Goal: Browse casually

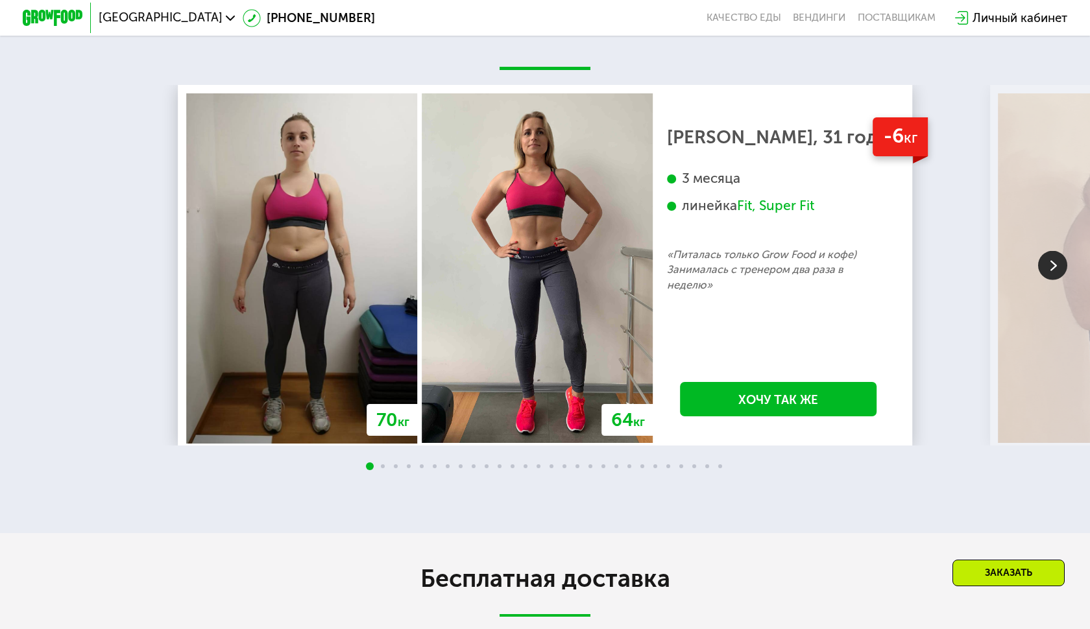
scroll to position [2847, 0]
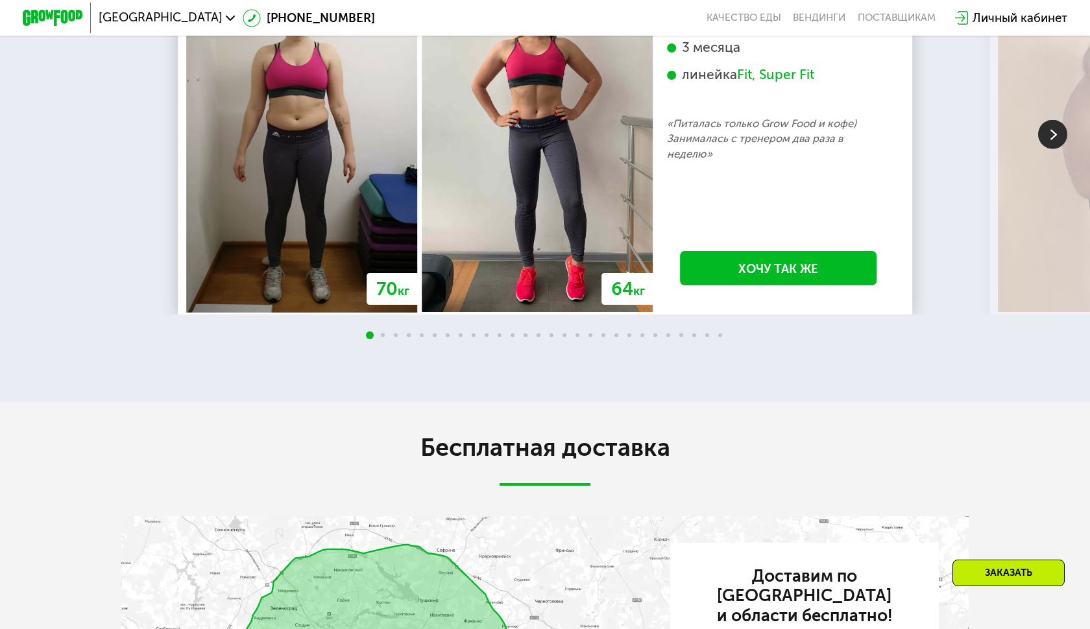
click at [1052, 149] on img at bounding box center [1052, 134] width 29 height 29
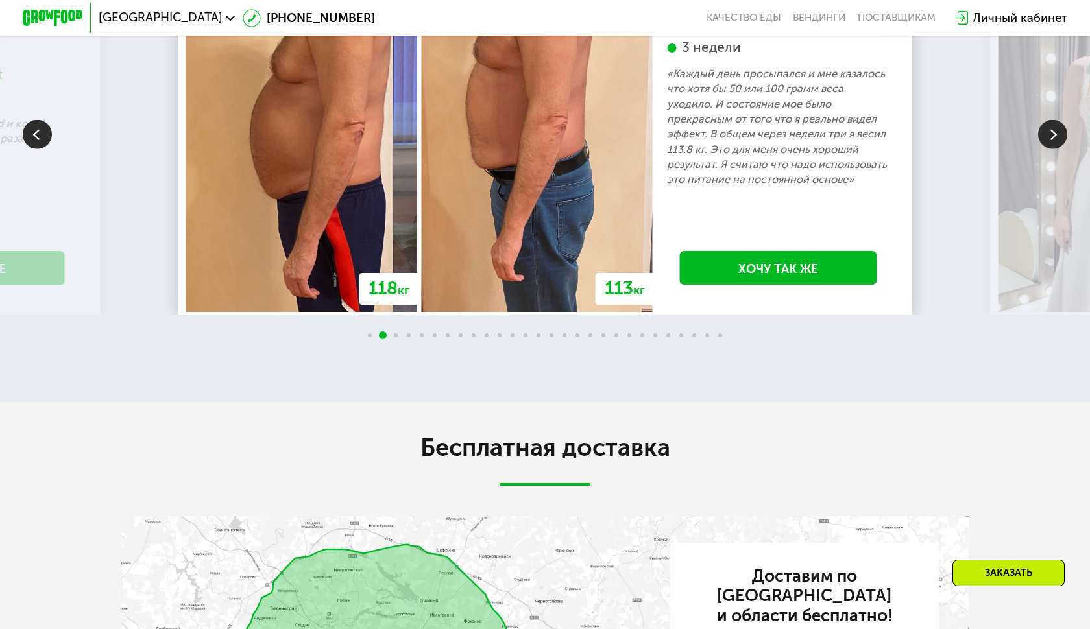
click at [1052, 149] on img at bounding box center [1052, 134] width 29 height 29
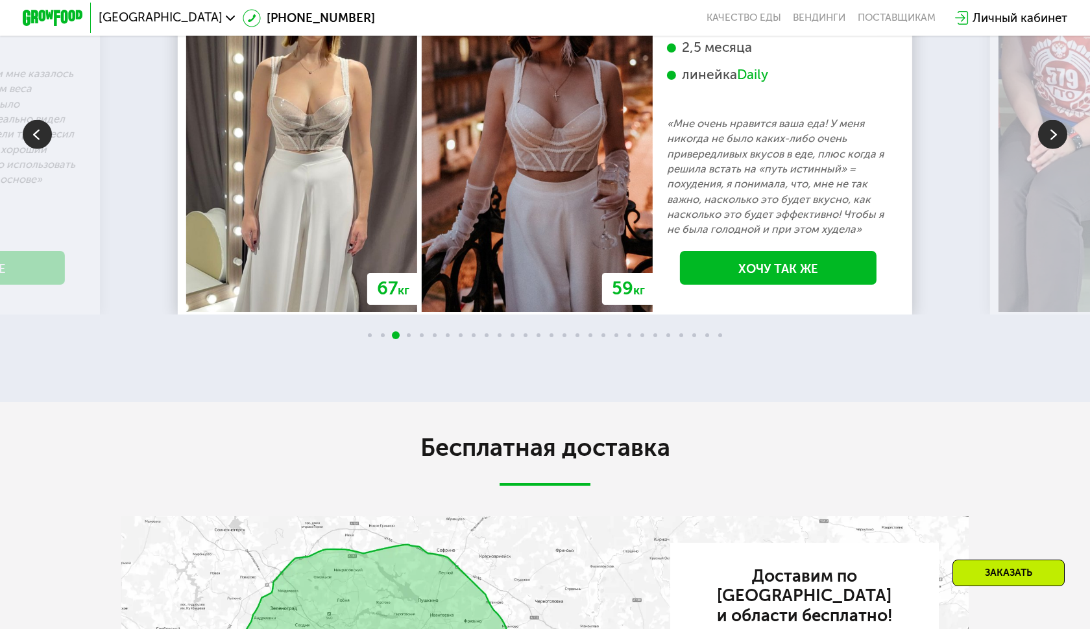
click at [1052, 149] on img at bounding box center [1052, 134] width 29 height 29
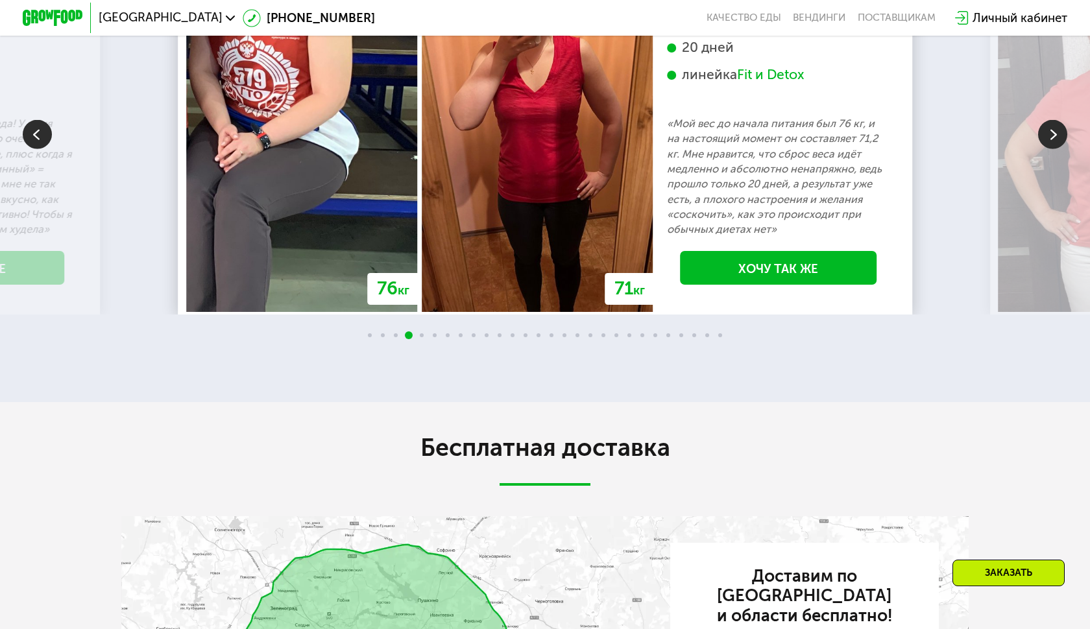
click at [1052, 149] on img at bounding box center [1052, 134] width 29 height 29
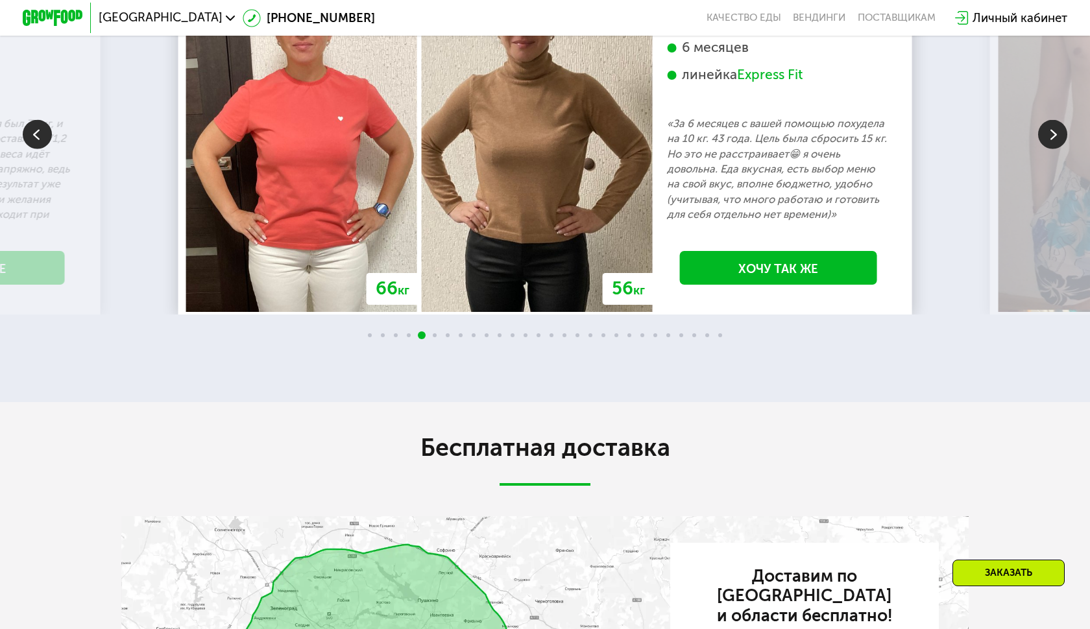
click at [1052, 149] on img at bounding box center [1052, 134] width 29 height 29
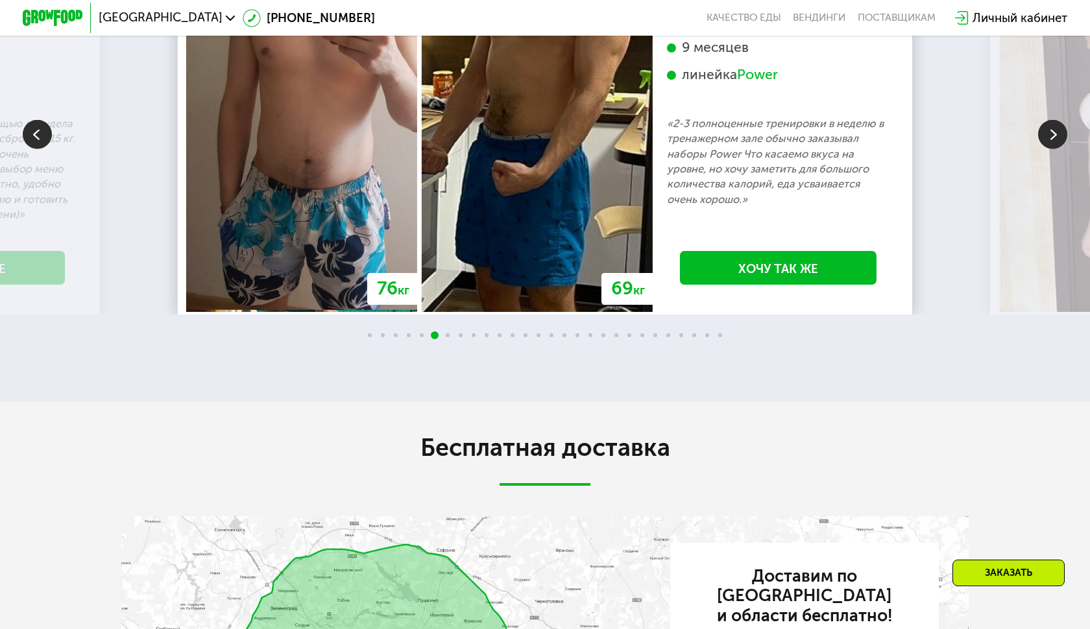
click at [1052, 149] on img at bounding box center [1052, 134] width 29 height 29
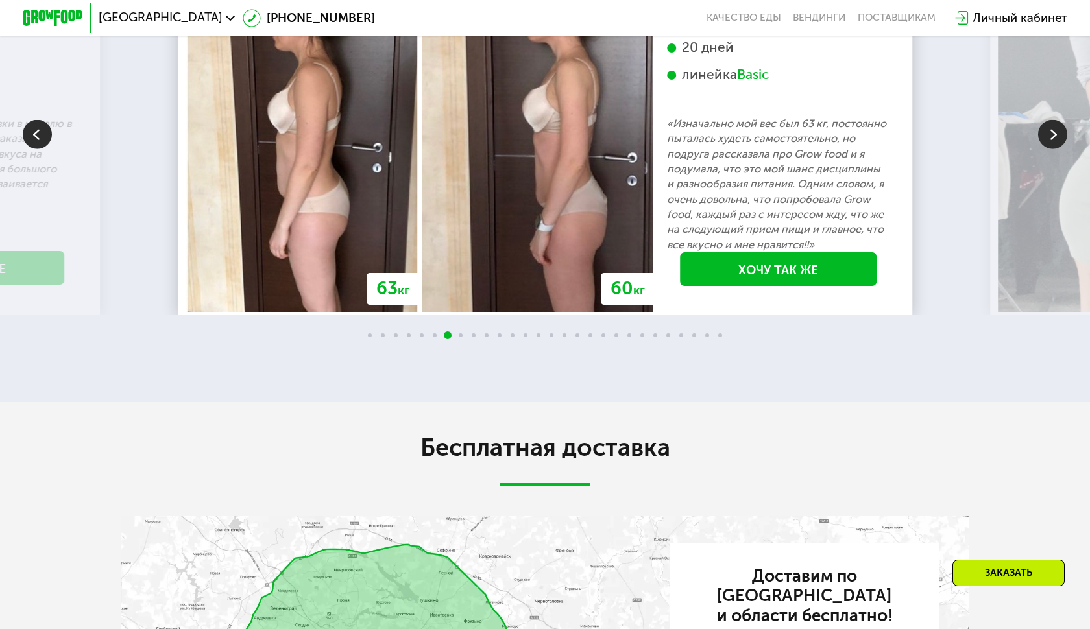
click at [43, 149] on img at bounding box center [37, 134] width 29 height 29
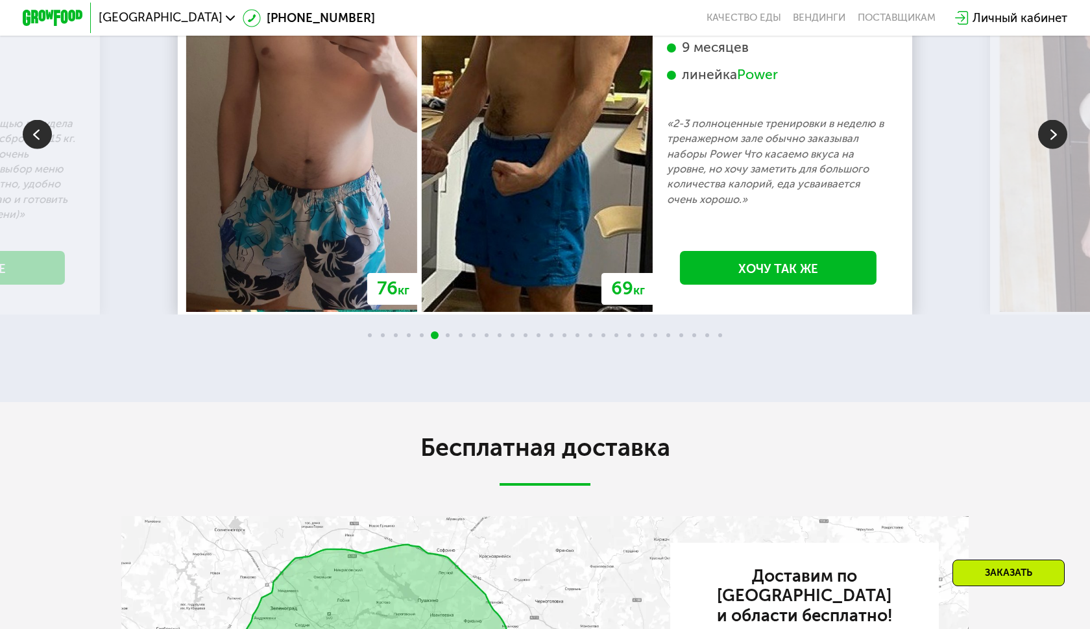
click at [1049, 149] on img at bounding box center [1052, 134] width 29 height 29
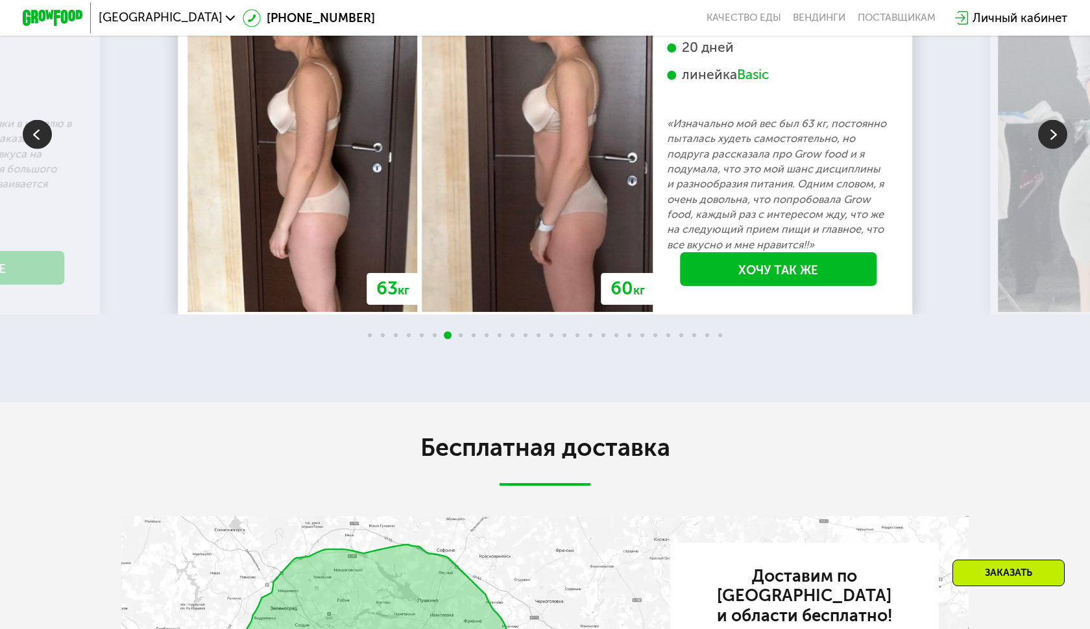
click at [1049, 149] on img at bounding box center [1052, 134] width 29 height 29
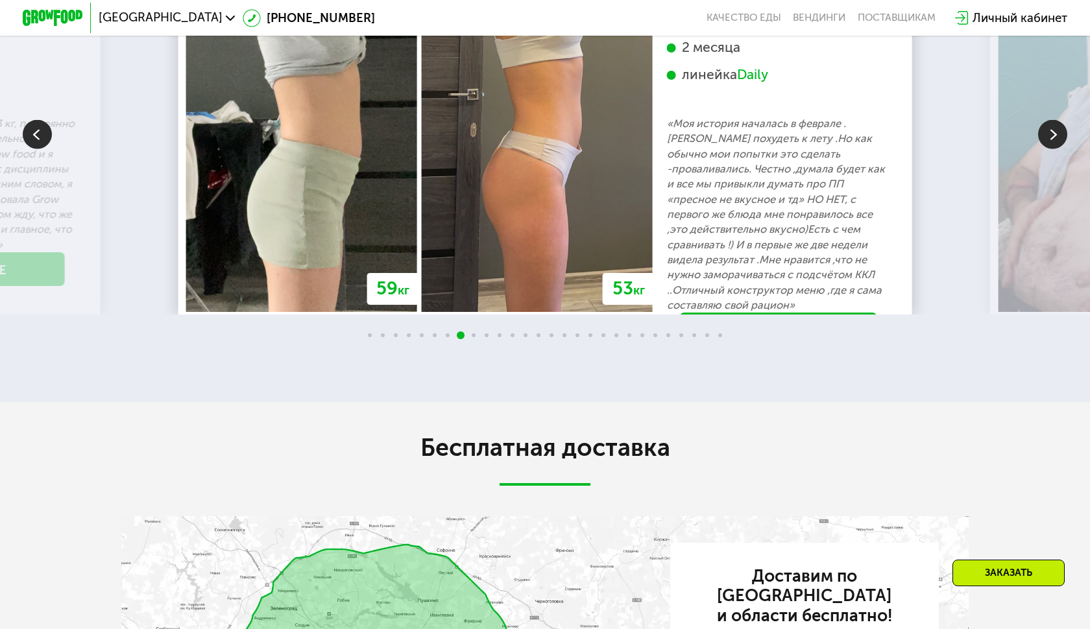
click at [1049, 149] on img at bounding box center [1052, 134] width 29 height 29
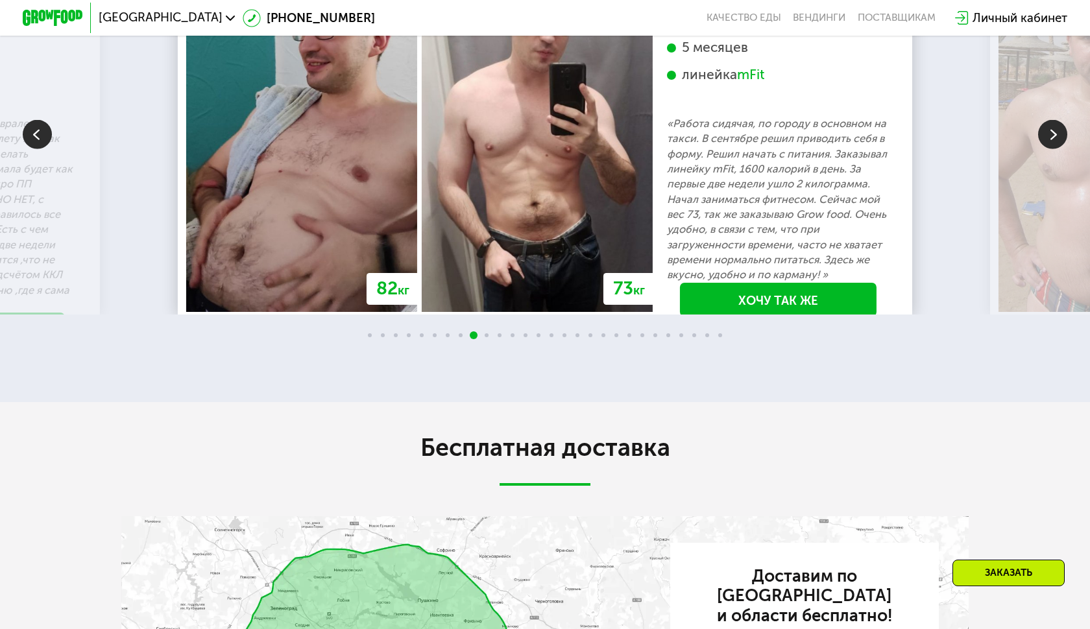
click at [1056, 149] on img at bounding box center [1052, 134] width 29 height 29
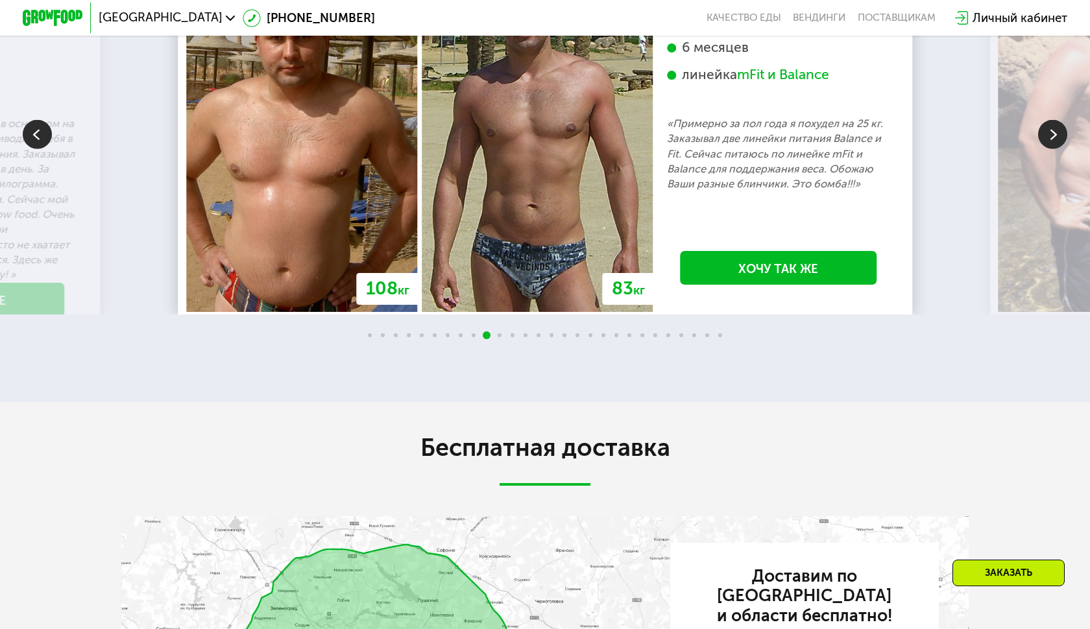
click at [1056, 149] on img at bounding box center [1052, 134] width 29 height 29
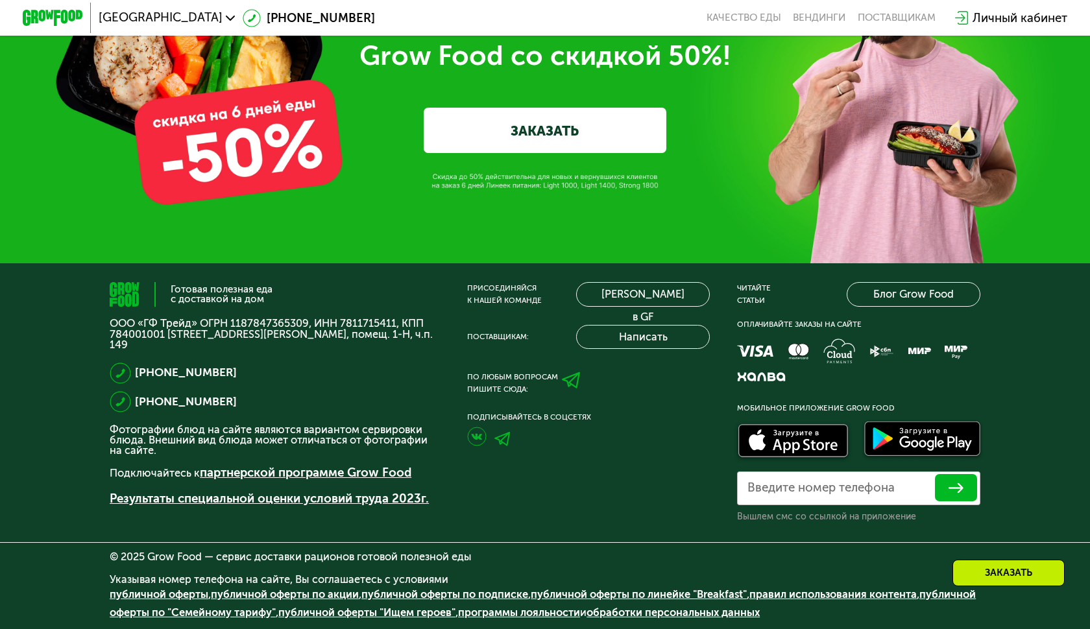
scroll to position [4728, 0]
